Goal: Find specific page/section: Find specific page/section

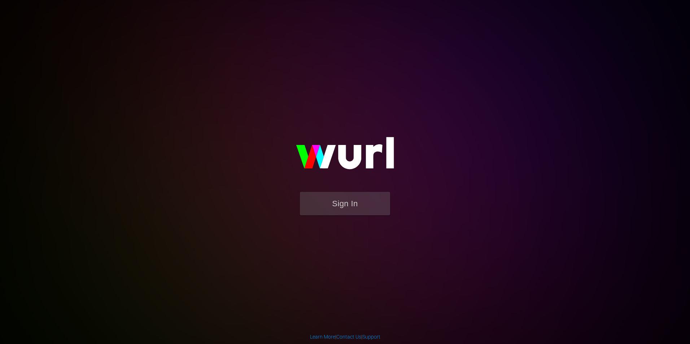
click at [329, 219] on form "Sign In" at bounding box center [345, 207] width 144 height 31
click at [332, 211] on button "Sign In" at bounding box center [345, 203] width 90 height 23
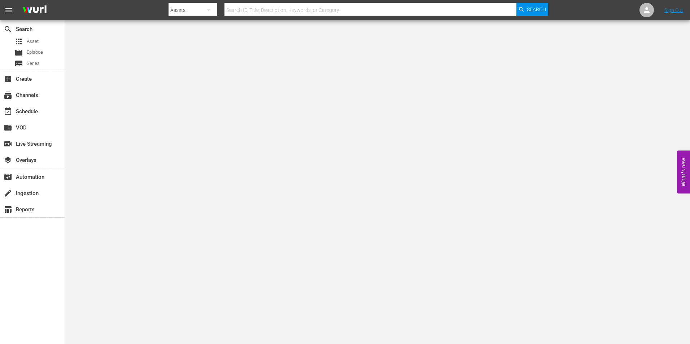
click at [301, 16] on hr at bounding box center [371, 16] width 292 height 0
click at [301, 11] on input "text" at bounding box center [371, 9] width 292 height 17
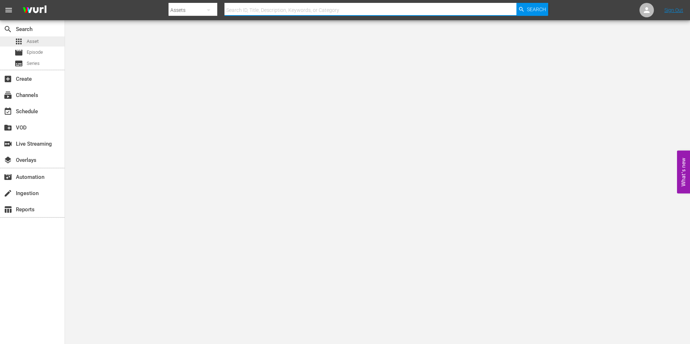
click at [35, 42] on span "Asset" at bounding box center [33, 41] width 12 height 7
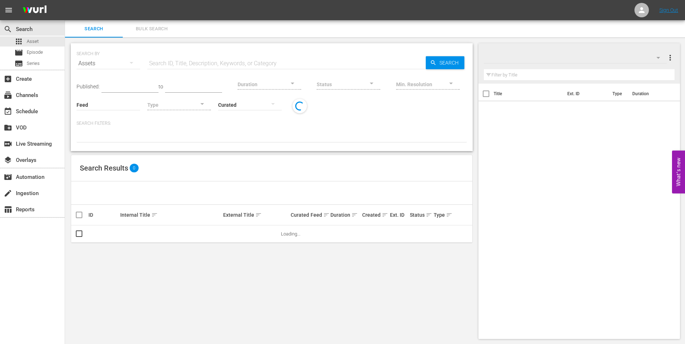
click at [184, 56] on input "text" at bounding box center [286, 63] width 278 height 17
paste input "128180941"
type input "128180941"
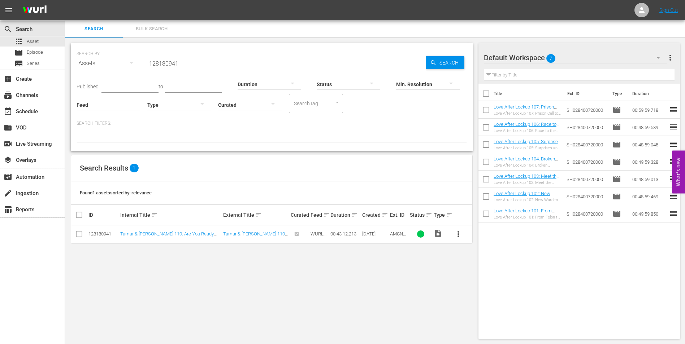
click at [238, 283] on div "SEARCH BY Search By Assets Search ID, Title, Description, Keywords, or Category…" at bounding box center [271, 192] width 413 height 308
drag, startPoint x: 189, startPoint y: 66, endPoint x: 119, endPoint y: 55, distance: 71.3
click at [119, 55] on div "SEARCH BY Search By Assets Search ID, Title, Description, Keywords, or Category…" at bounding box center [272, 59] width 390 height 26
type input "no one saw a thing"
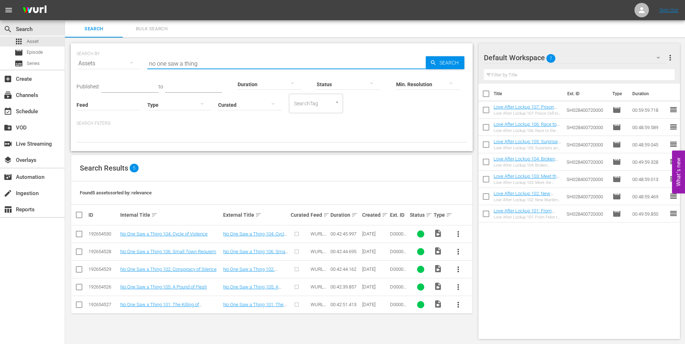
drag, startPoint x: 205, startPoint y: 67, endPoint x: 142, endPoint y: 61, distance: 62.7
click at [142, 61] on div "SEARCH BY Search By Assets Search ID, Title, Description, Keywords, or Category…" at bounding box center [272, 59] width 390 height 26
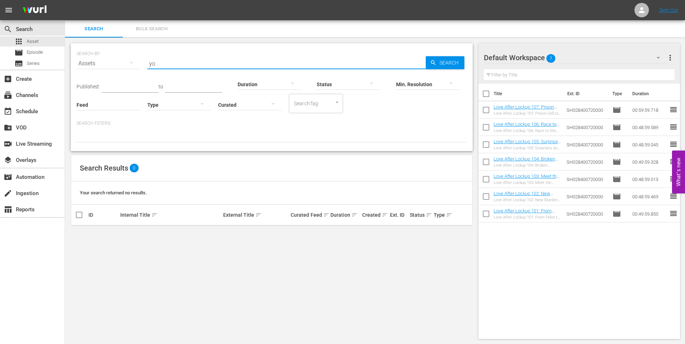
type input "y"
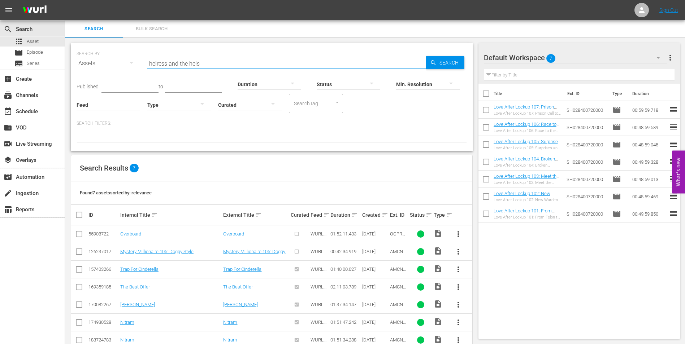
type input "heiress and the heist"
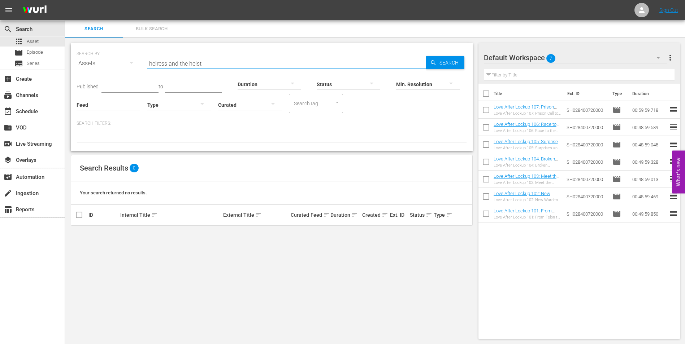
drag, startPoint x: 207, startPoint y: 61, endPoint x: 138, endPoint y: 53, distance: 69.9
click at [138, 53] on div "SEARCH BY Search By Assets Search ID, Title, Description, Keywords, or Category…" at bounding box center [272, 59] width 390 height 26
type input "w"
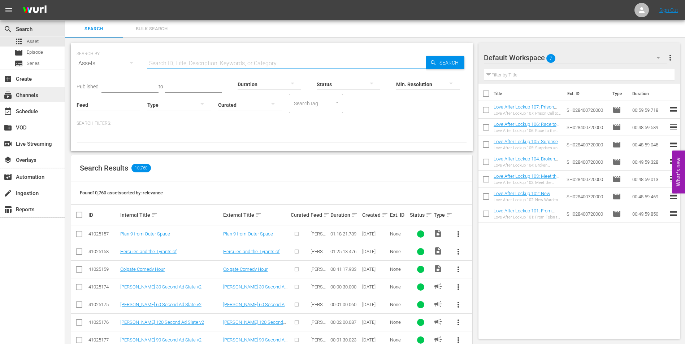
click at [34, 95] on div "subscriptions Channels" at bounding box center [20, 94] width 40 height 6
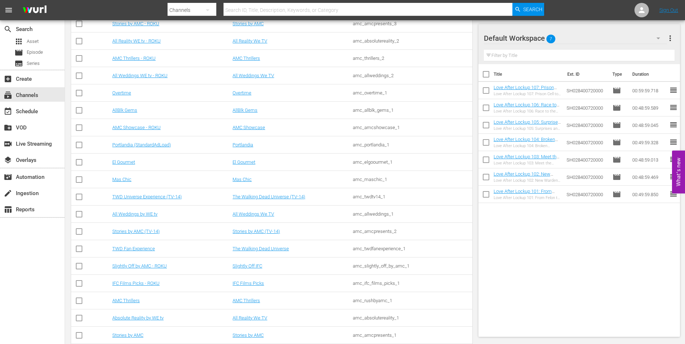
scroll to position [655, 0]
click at [155, 282] on link "IFC Films Picks - ROKU" at bounding box center [135, 282] width 47 height 5
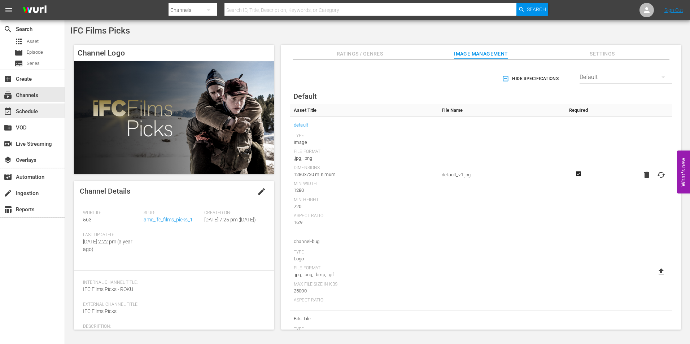
click at [31, 113] on div "event_available Schedule" at bounding box center [20, 110] width 40 height 6
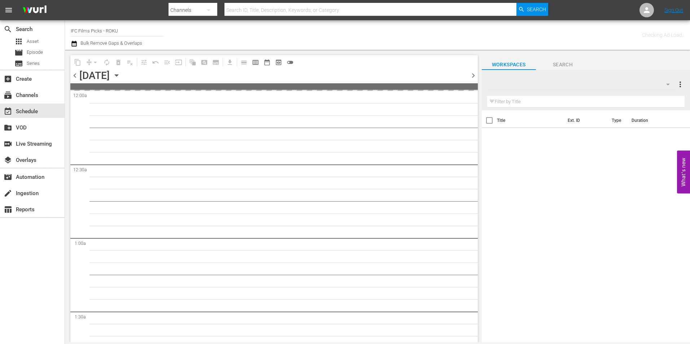
click at [473, 77] on span "chevron_right" at bounding box center [473, 75] width 9 height 9
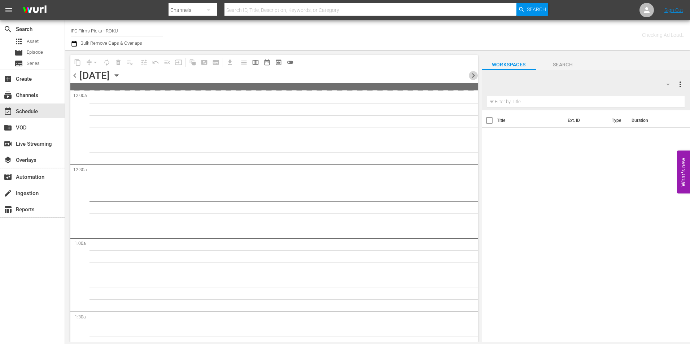
click at [473, 77] on span "chevron_right" at bounding box center [473, 75] width 9 height 9
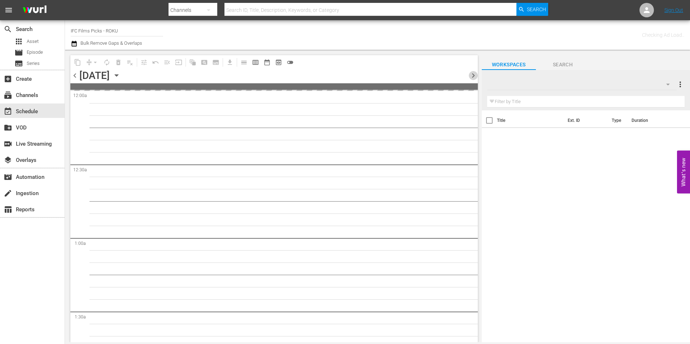
click at [473, 77] on span "chevron_right" at bounding box center [473, 75] width 9 height 9
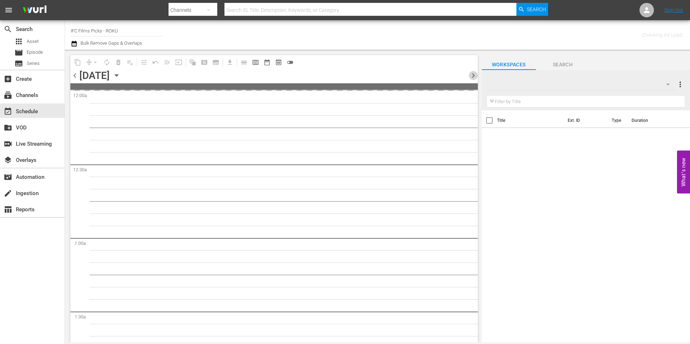
click at [473, 77] on span "chevron_right" at bounding box center [473, 75] width 9 height 9
click at [78, 73] on span "chevron_left" at bounding box center [74, 75] width 9 height 9
click at [477, 76] on span "chevron_right" at bounding box center [473, 75] width 9 height 9
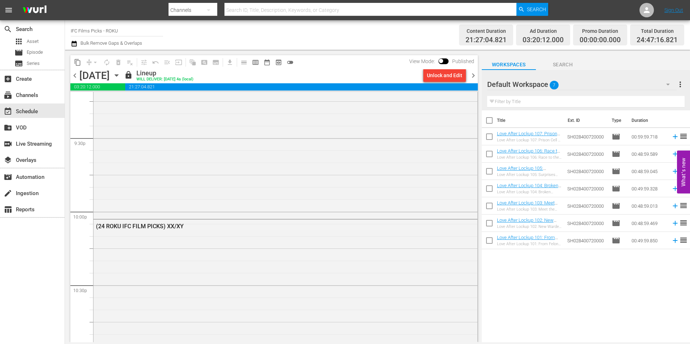
scroll to position [3509, 0]
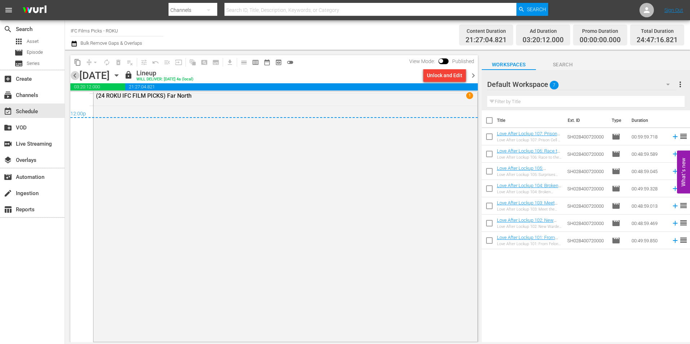
click at [73, 75] on span "chevron_left" at bounding box center [74, 75] width 9 height 9
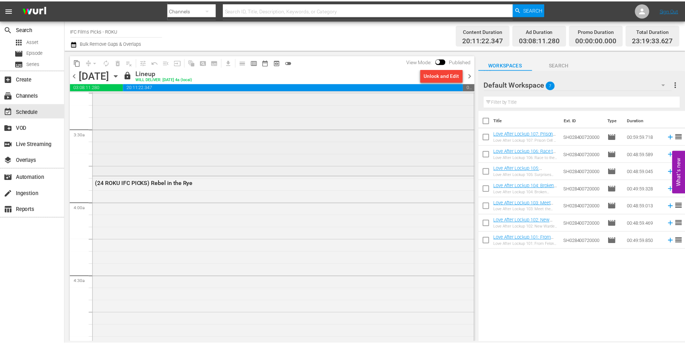
scroll to position [469, 0]
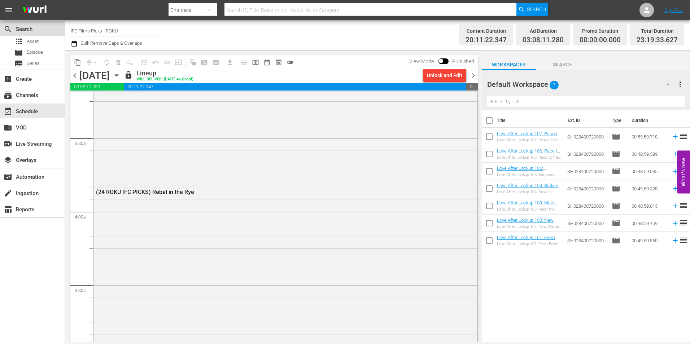
click at [38, 35] on div "search Search" at bounding box center [32, 28] width 65 height 14
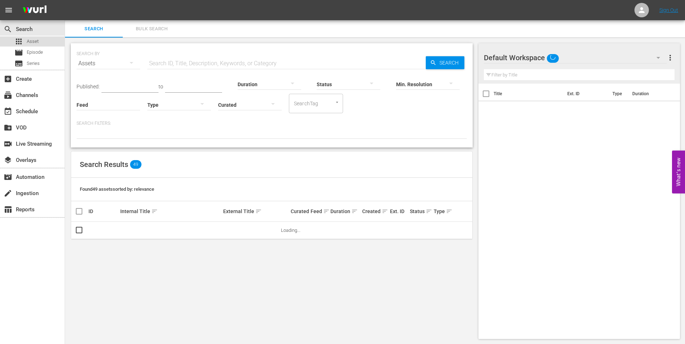
click at [38, 42] on span "Asset" at bounding box center [33, 41] width 12 height 7
click at [171, 66] on input "text" at bounding box center [286, 63] width 278 height 17
paste input "pierr"
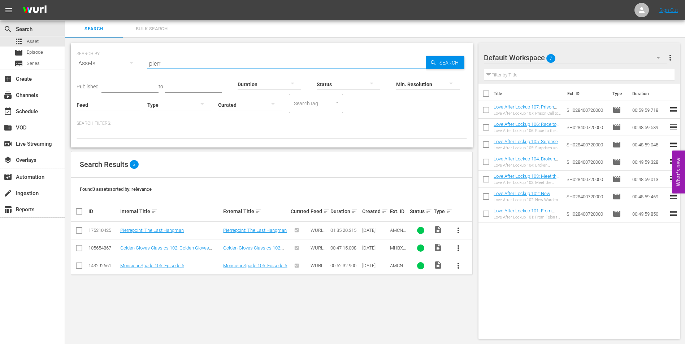
type input "pierr"
click at [169, 299] on div "SEARCH BY Search By Assets Search ID, Title, Description, Keywords, or Category…" at bounding box center [271, 192] width 413 height 308
